Goal: Navigation & Orientation: Go to known website

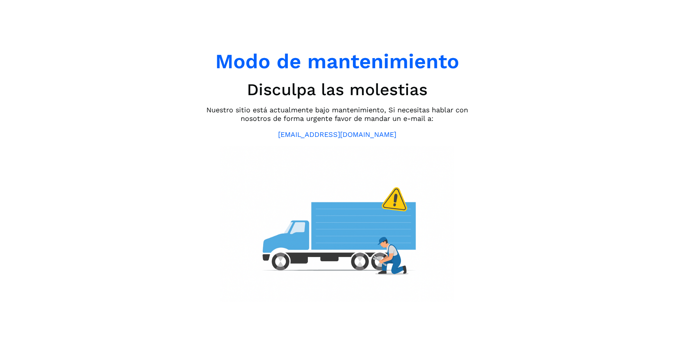
click at [260, 155] on img at bounding box center [337, 224] width 234 height 156
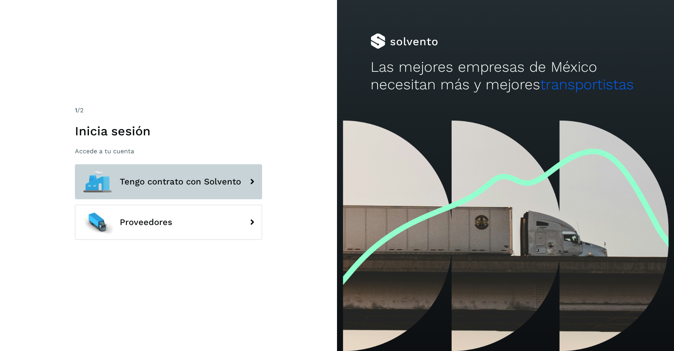
click at [151, 180] on span "Tengo contrato con Solvento" at bounding box center [180, 181] width 121 height 9
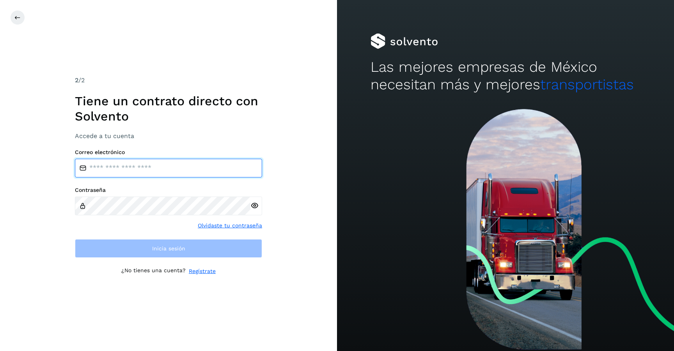
click at [131, 169] on input "email" at bounding box center [168, 168] width 187 height 19
paste input "**********"
type input "**********"
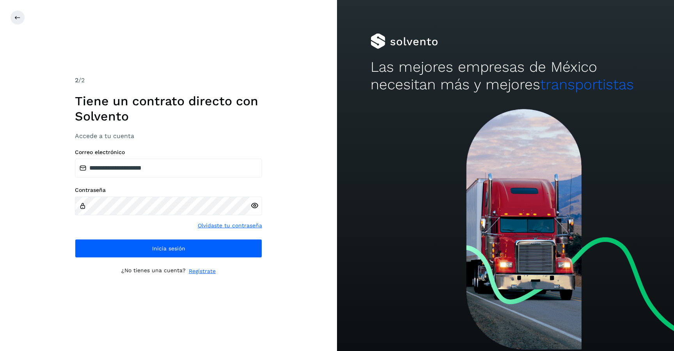
click at [254, 206] on icon at bounding box center [254, 206] width 8 height 8
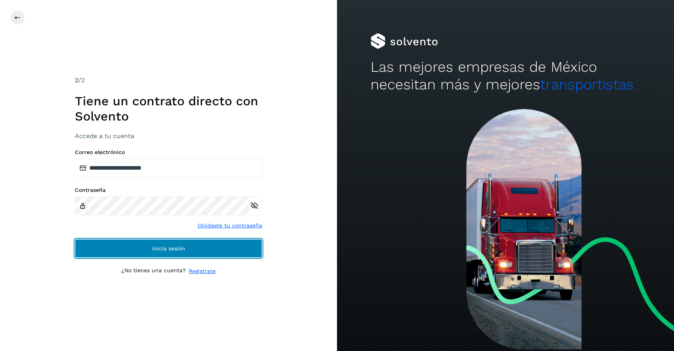
click at [173, 244] on button "Inicia sesión" at bounding box center [168, 248] width 187 height 19
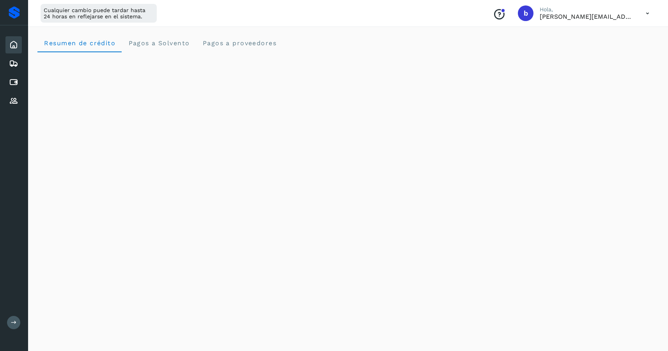
click at [13, 326] on button at bounding box center [13, 322] width 13 height 13
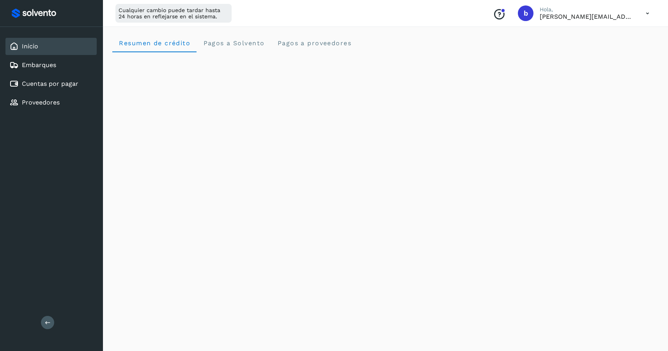
click at [588, 13] on p "beatriz+08@solvento.mx" at bounding box center [587, 16] width 94 height 7
click at [648, 13] on icon at bounding box center [647, 13] width 16 height 16
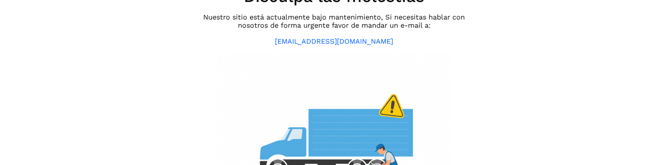
click at [124, 72] on div "Modo de mantenimiento Disculpa las molestias Nuestro sitio está actualmente baj…" at bounding box center [334, 82] width 668 height 165
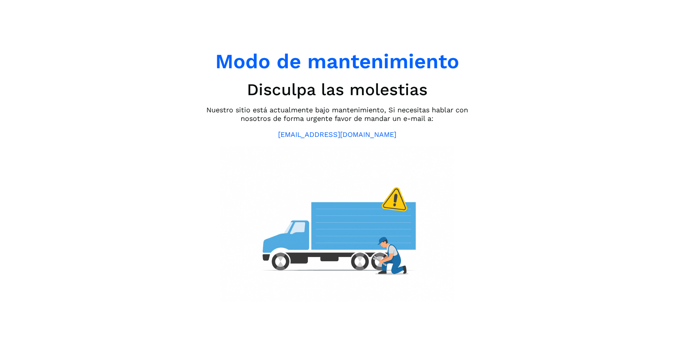
click at [147, 97] on div "Modo de mantenimiento Disculpa las molestias Nuestro sitio está actualmente baj…" at bounding box center [337, 175] width 674 height 351
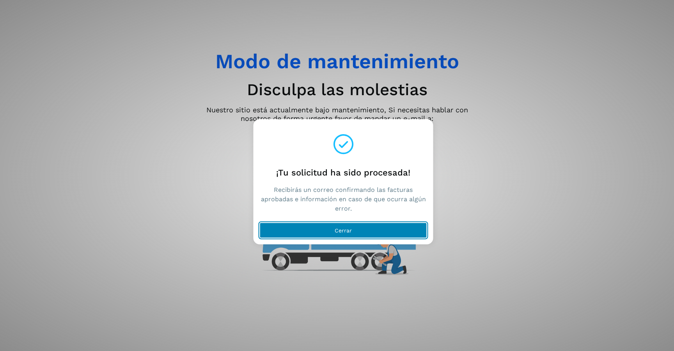
click at [341, 229] on span "Cerrar" at bounding box center [343, 230] width 17 height 5
click at [386, 225] on button "Cerrar" at bounding box center [343, 231] width 167 height 16
